Goal: Transaction & Acquisition: Purchase product/service

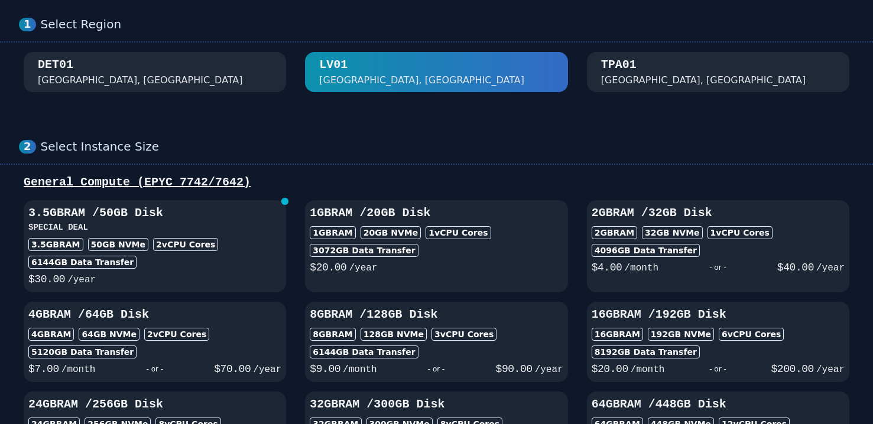
scroll to position [56, 0]
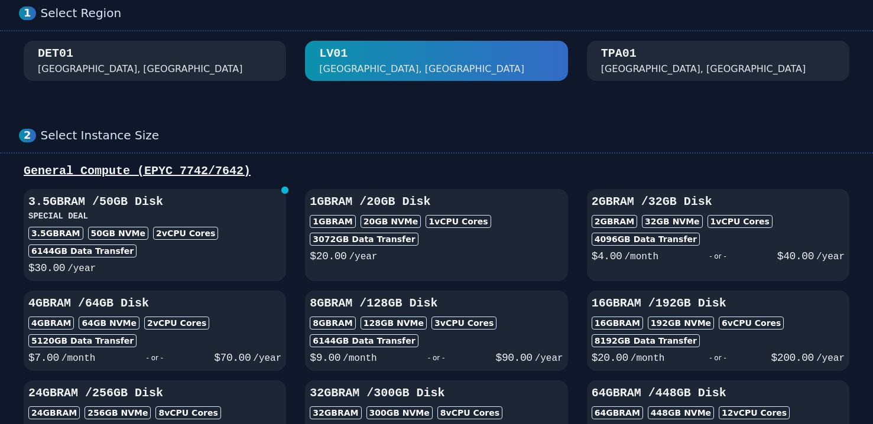
click at [703, 70] on div "TPA01 [GEOGRAPHIC_DATA], [GEOGRAPHIC_DATA]" at bounding box center [718, 60] width 234 height 31
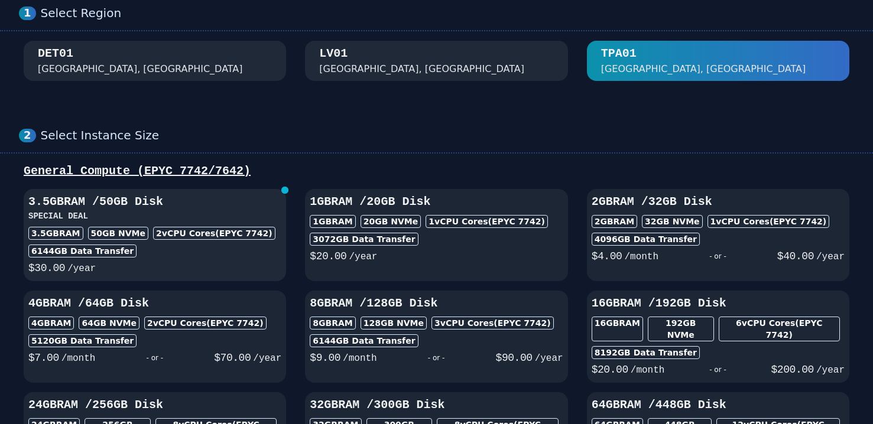
click at [260, 214] on h3 "SPECIAL DEAL" at bounding box center [154, 216] width 253 height 12
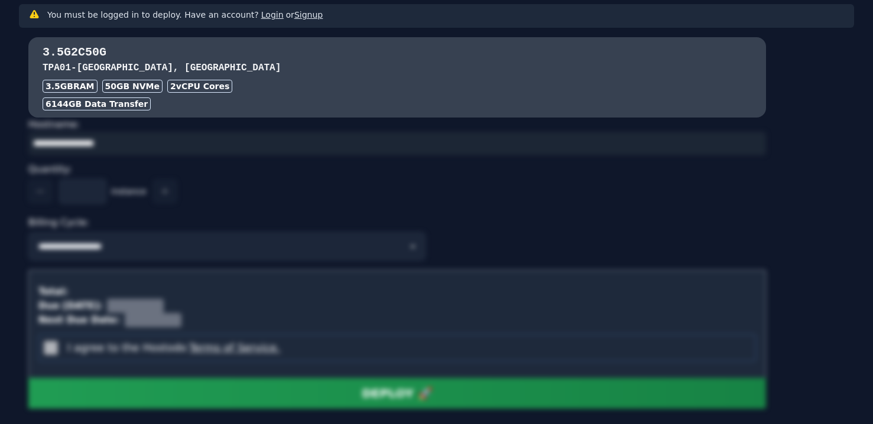
scroll to position [994, 0]
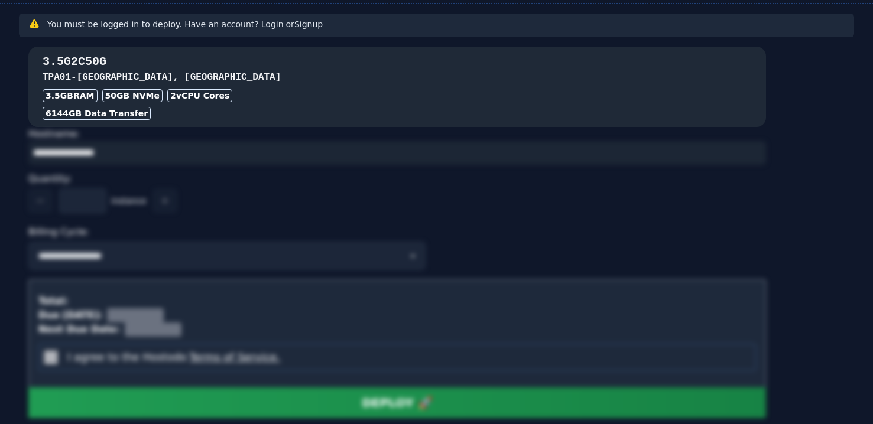
click at [428, 107] on div "6144 GB Data Transfer" at bounding box center [397, 113] width 709 height 13
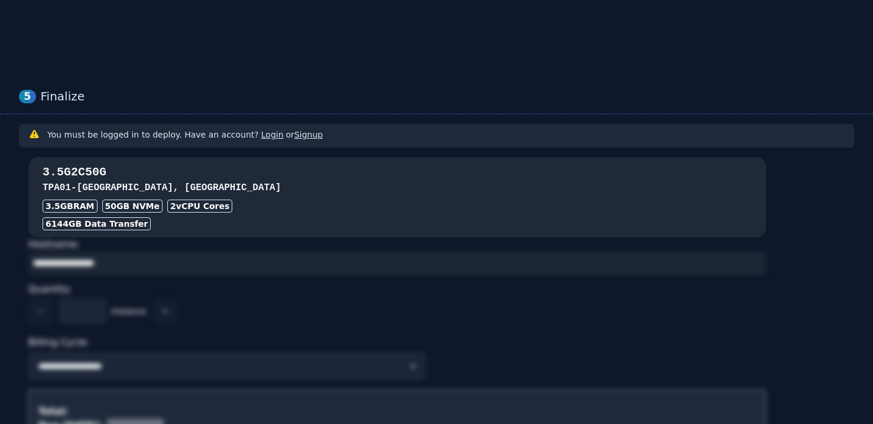
scroll to position [813, 0]
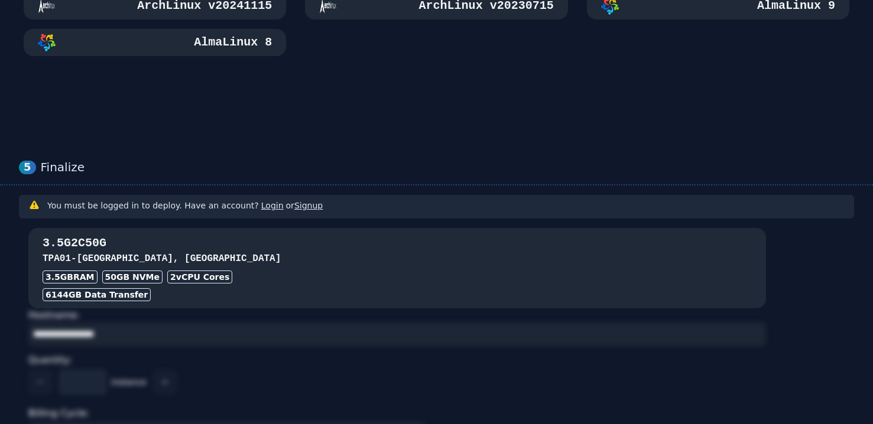
click at [352, 252] on h3 "TPA01 - [GEOGRAPHIC_DATA], [GEOGRAPHIC_DATA]" at bounding box center [397, 259] width 709 height 14
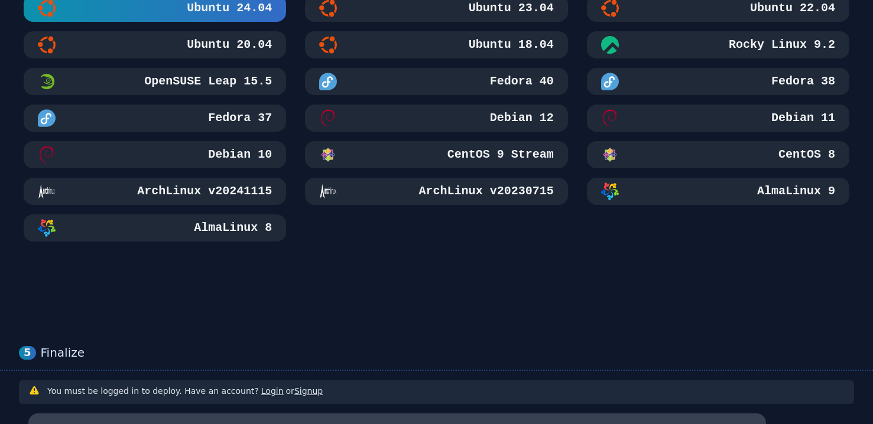
scroll to position [557, 0]
